Goal: Navigation & Orientation: Find specific page/section

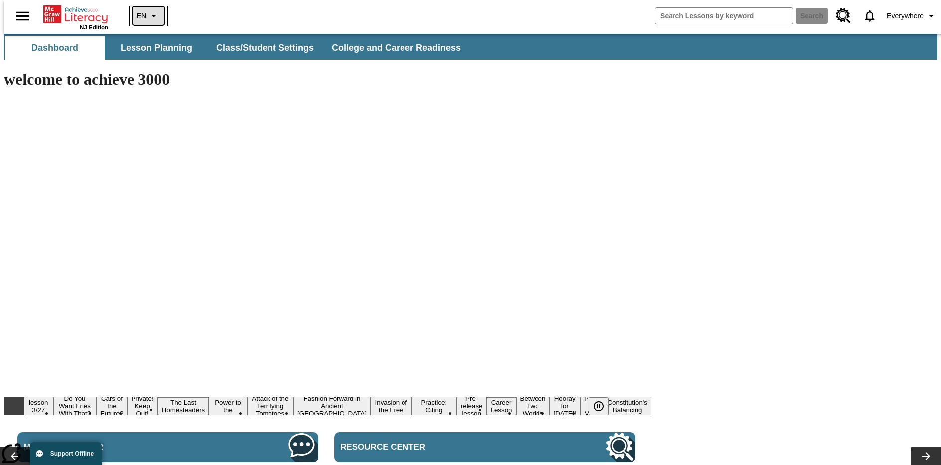
click at [148, 16] on icon "Language: EN, Select a language" at bounding box center [154, 16] width 12 height 12
